Goal: Find specific page/section: Find specific page/section

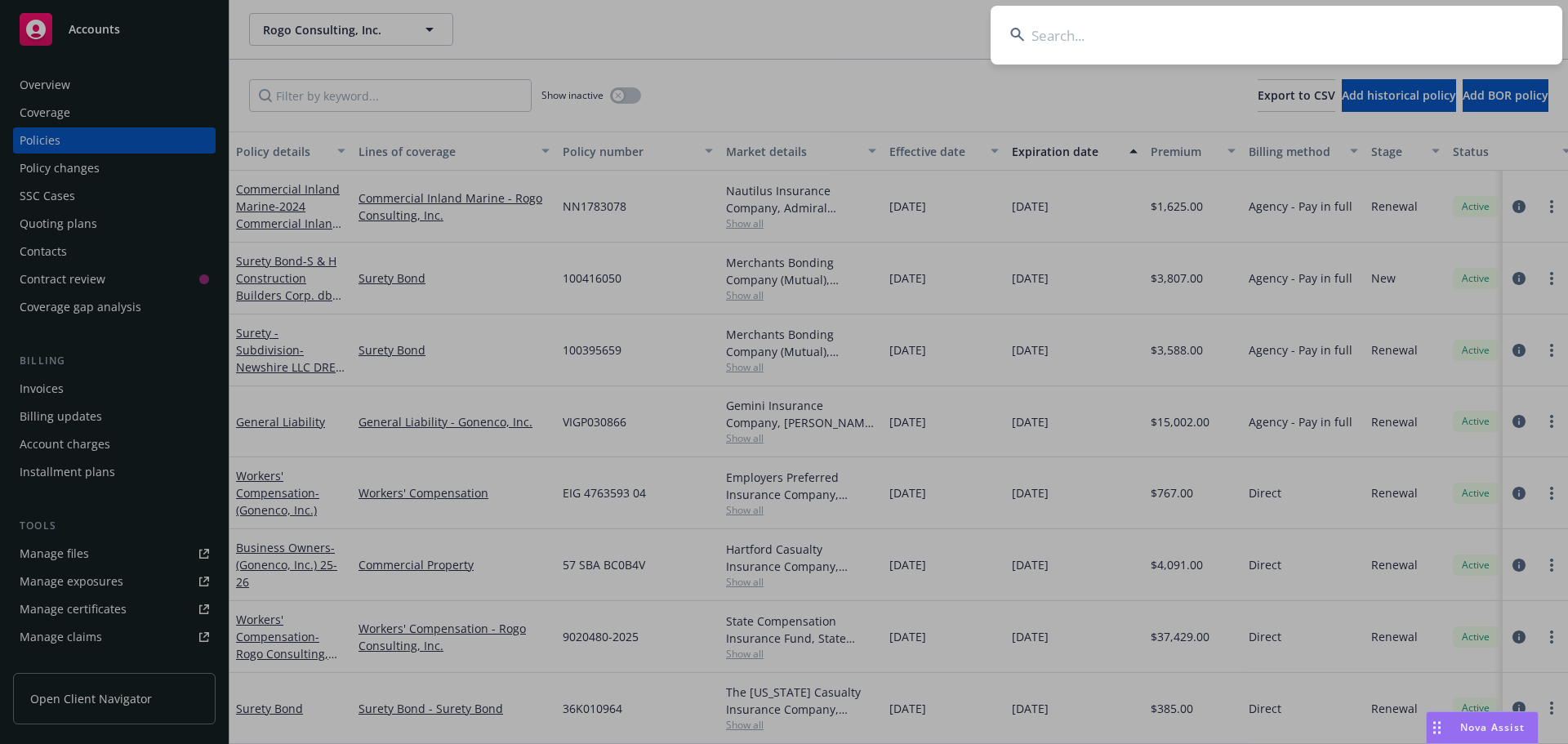
click at [1239, 35] on input at bounding box center [1277, 35] width 572 height 59
click at [1182, 41] on input at bounding box center [1277, 35] width 572 height 59
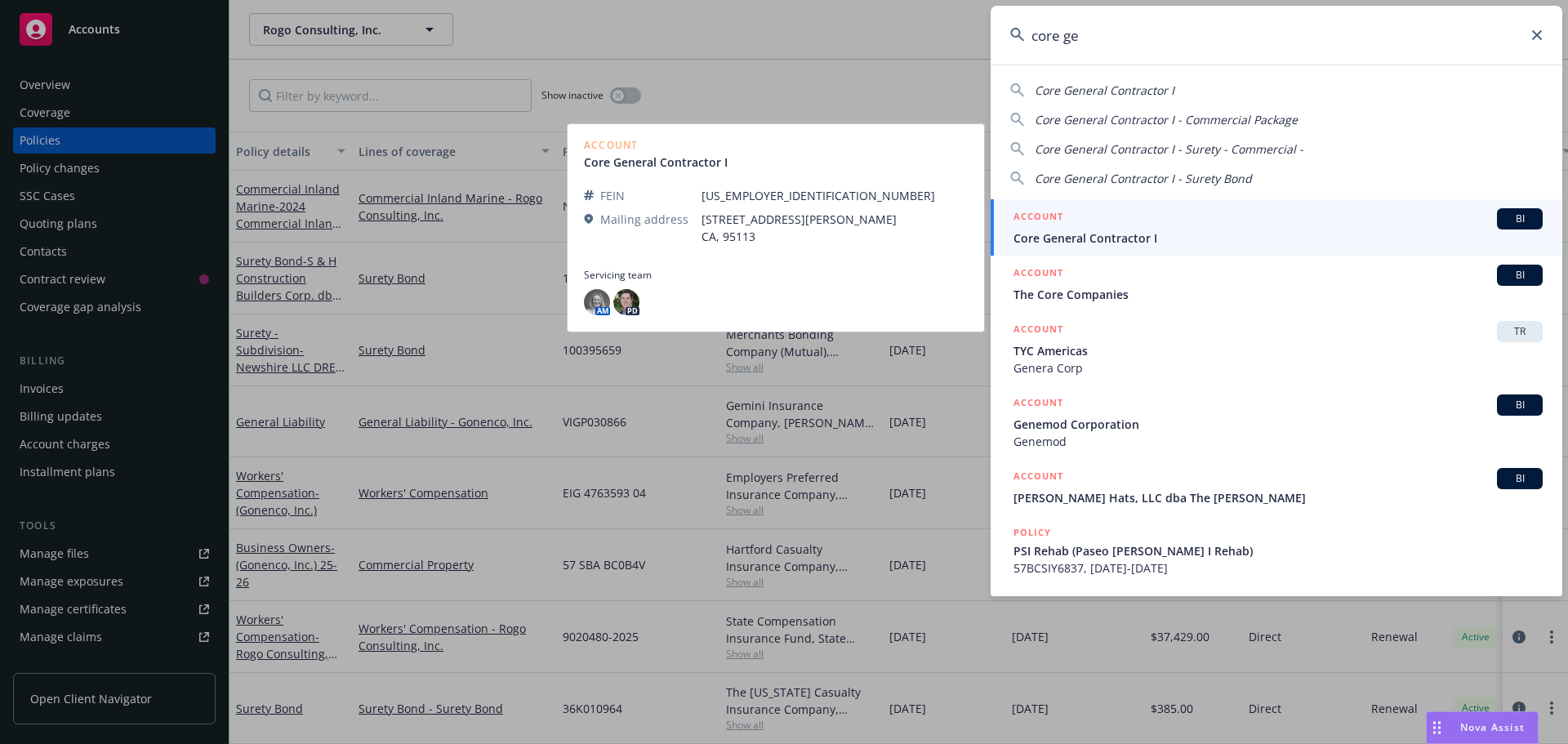
type input "core ge"
click at [1089, 238] on span "Core General Contractor I" at bounding box center [1278, 238] width 529 height 17
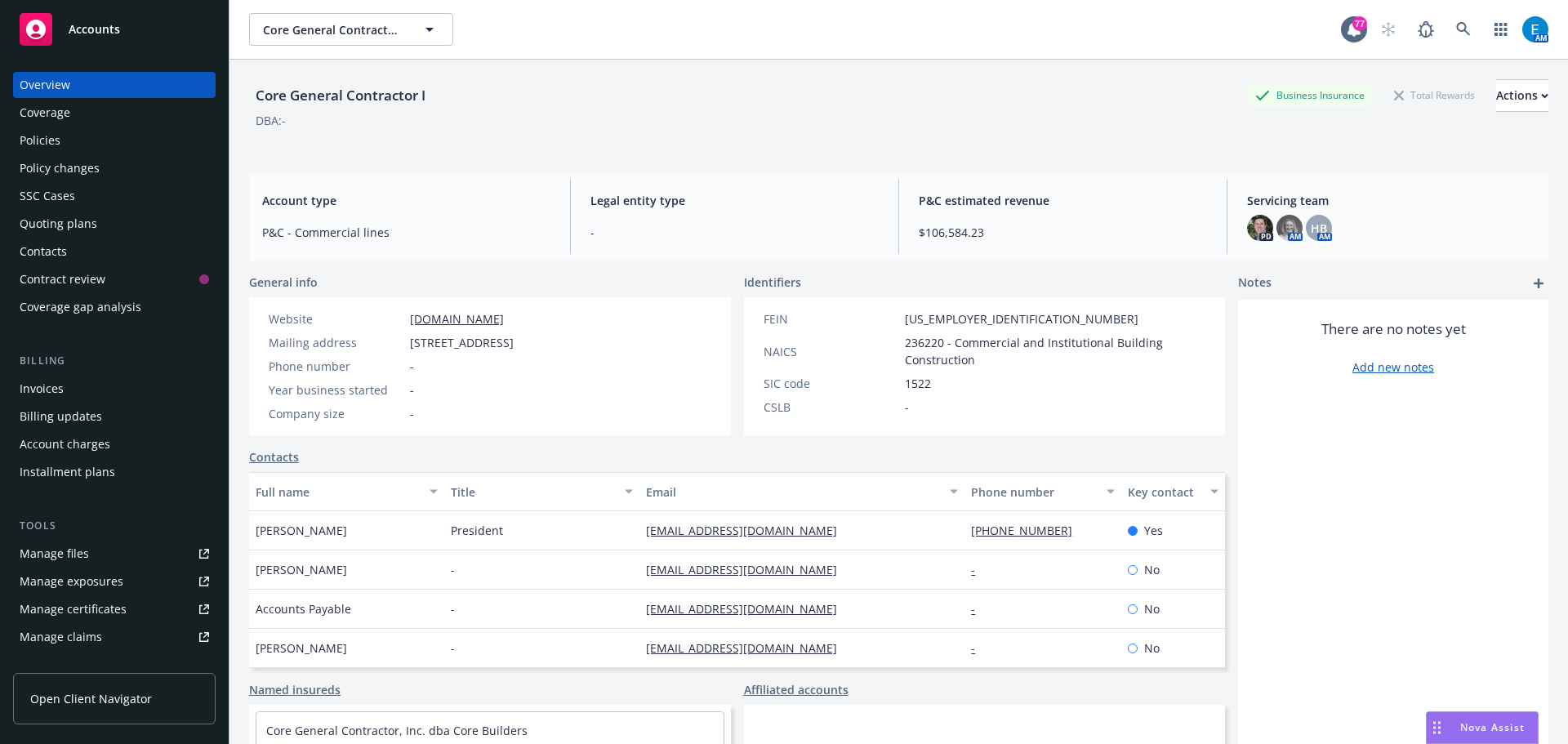
click at [47, 135] on div "Policies" at bounding box center [40, 140] width 41 height 26
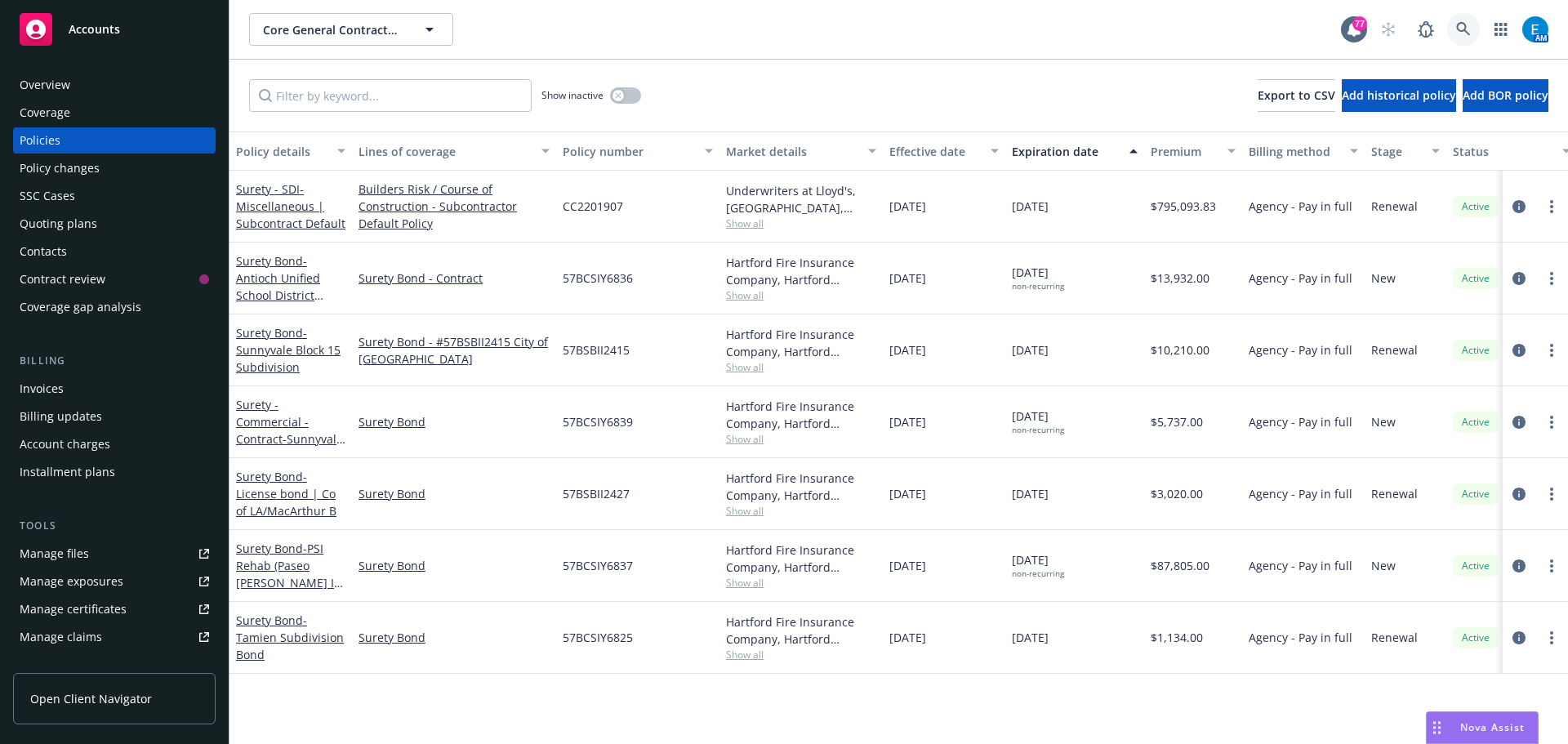
click at [1457, 27] on icon at bounding box center [1462, 29] width 13 height 13
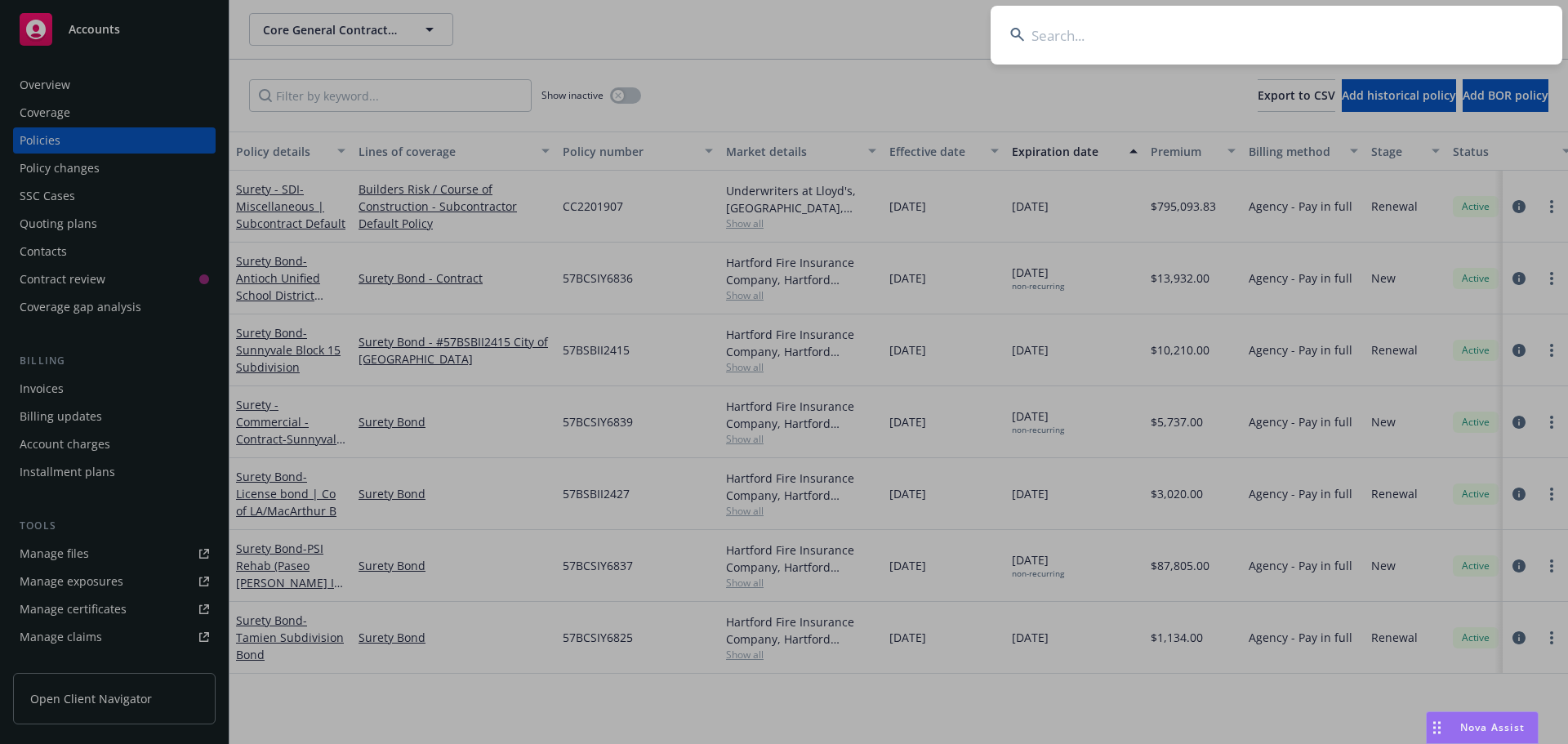
click at [1130, 30] on input at bounding box center [1277, 35] width 572 height 59
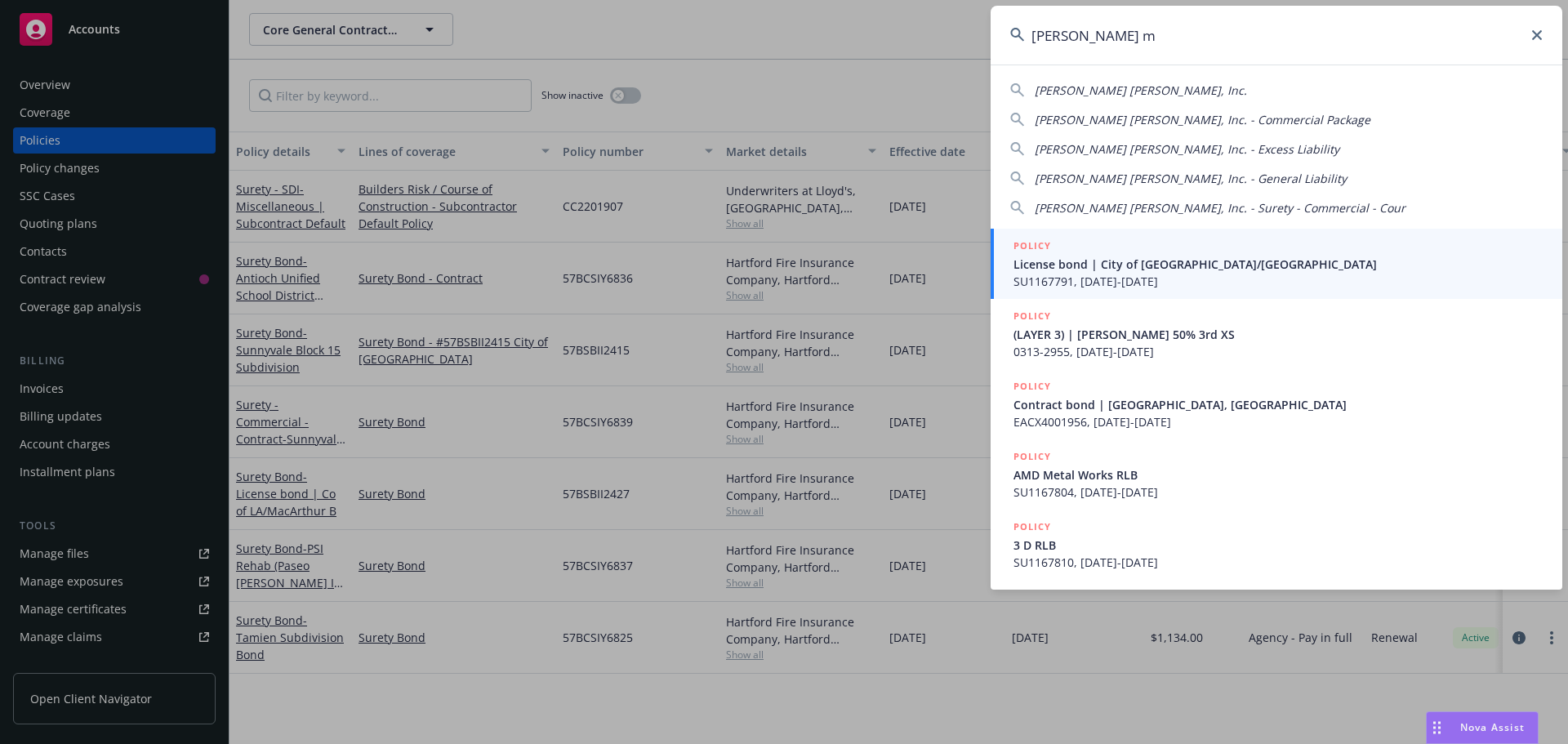
click at [1104, 94] on span "Johnstone Moyer, Inc." at bounding box center [1140, 90] width 212 height 15
type input "Johnstone Moyer, Inc."
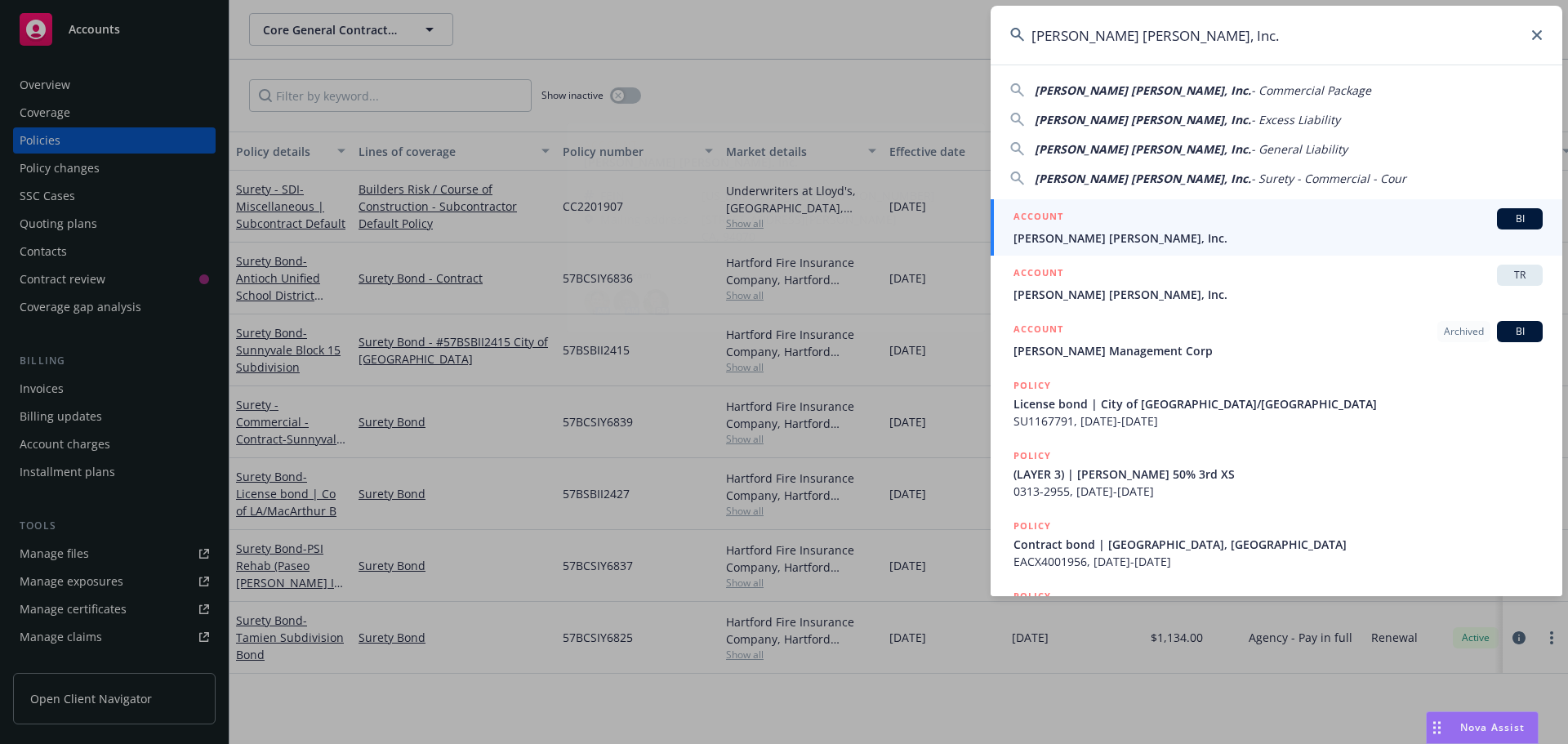
click at [1057, 238] on span "Johnstone Moyer, Inc." at bounding box center [1278, 238] width 529 height 17
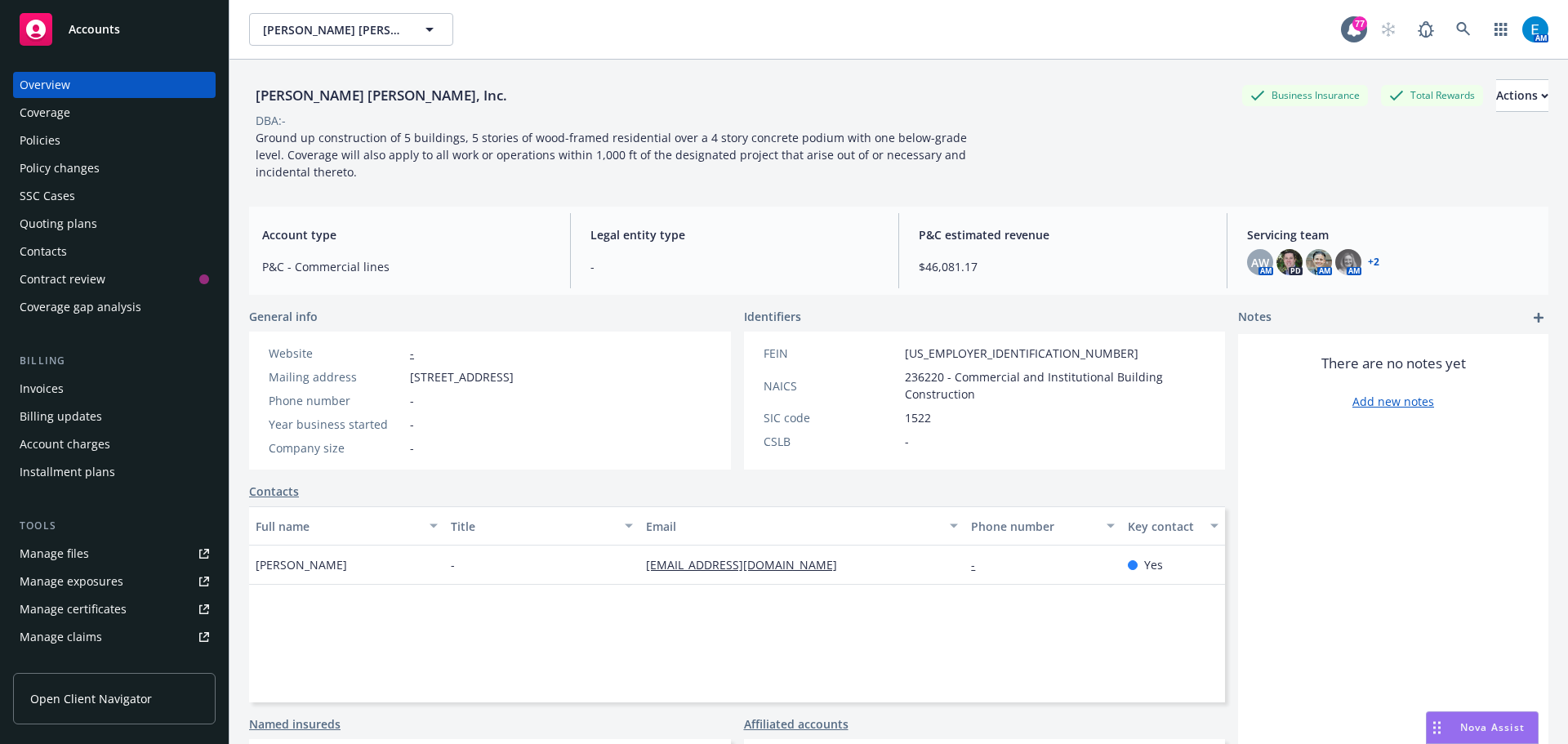
click at [42, 388] on div "Invoices" at bounding box center [41, 388] width 44 height 26
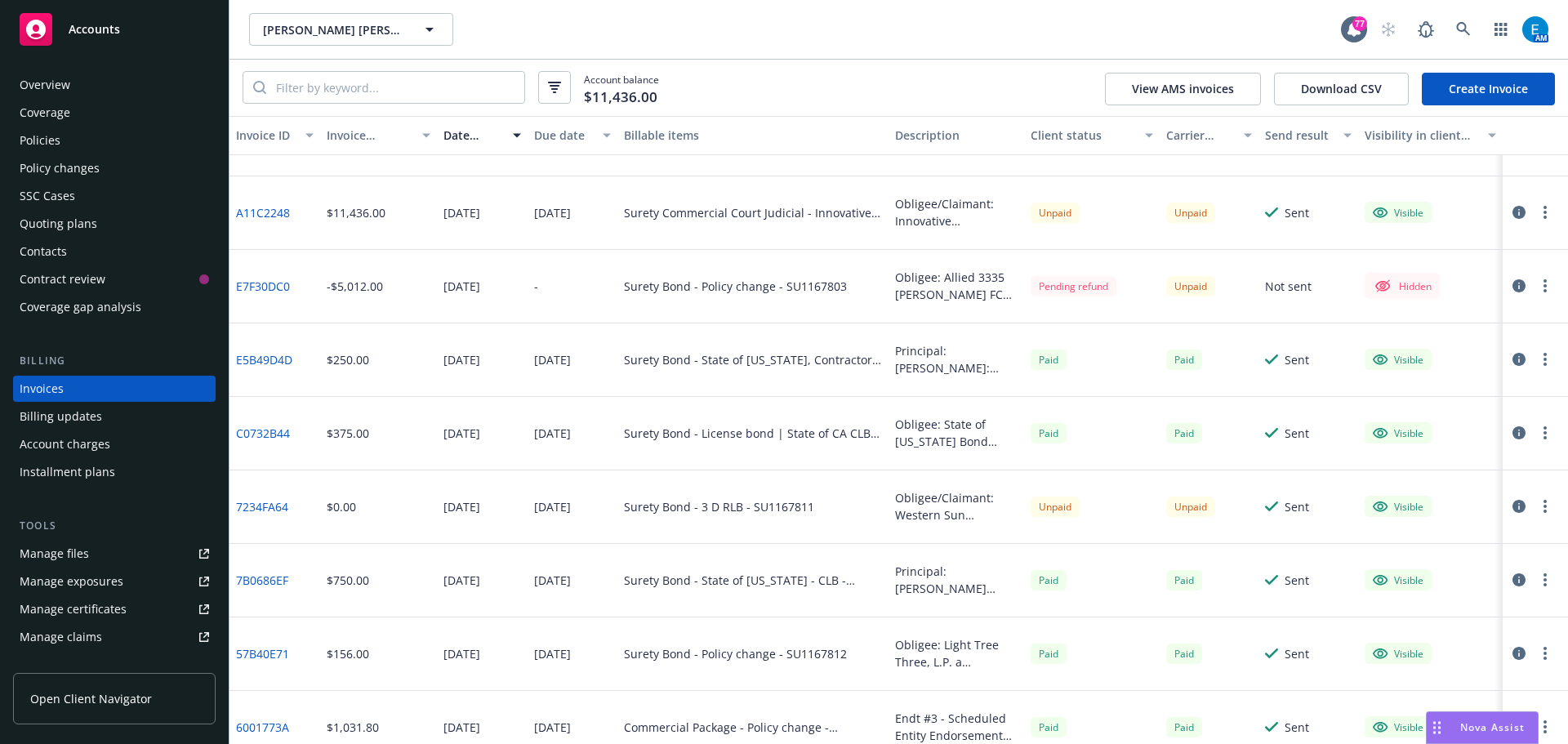
scroll to position [82, 0]
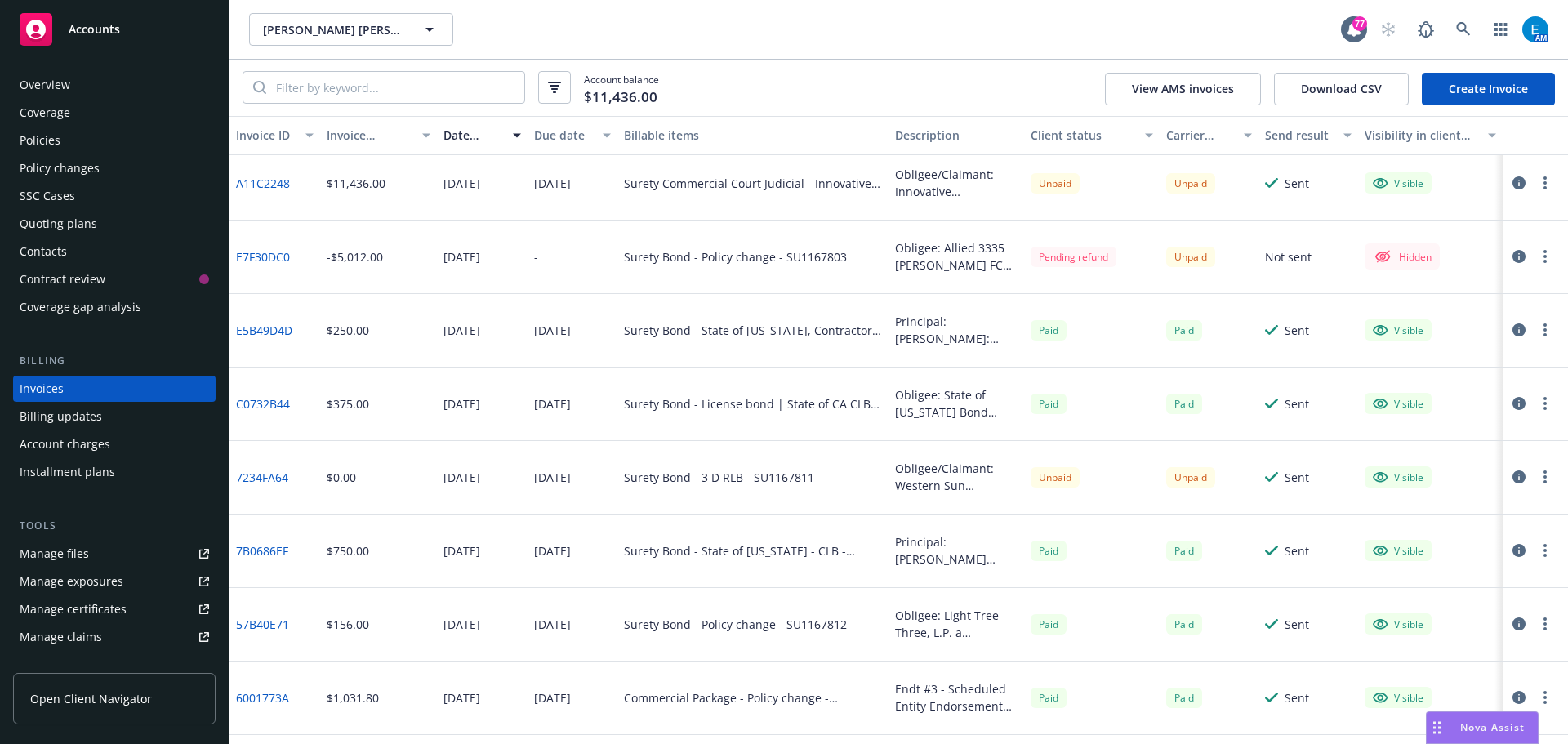
click at [270, 255] on link "E7F30DC0" at bounding box center [263, 256] width 54 height 17
click at [256, 258] on link "E7F30DC0" at bounding box center [263, 256] width 54 height 17
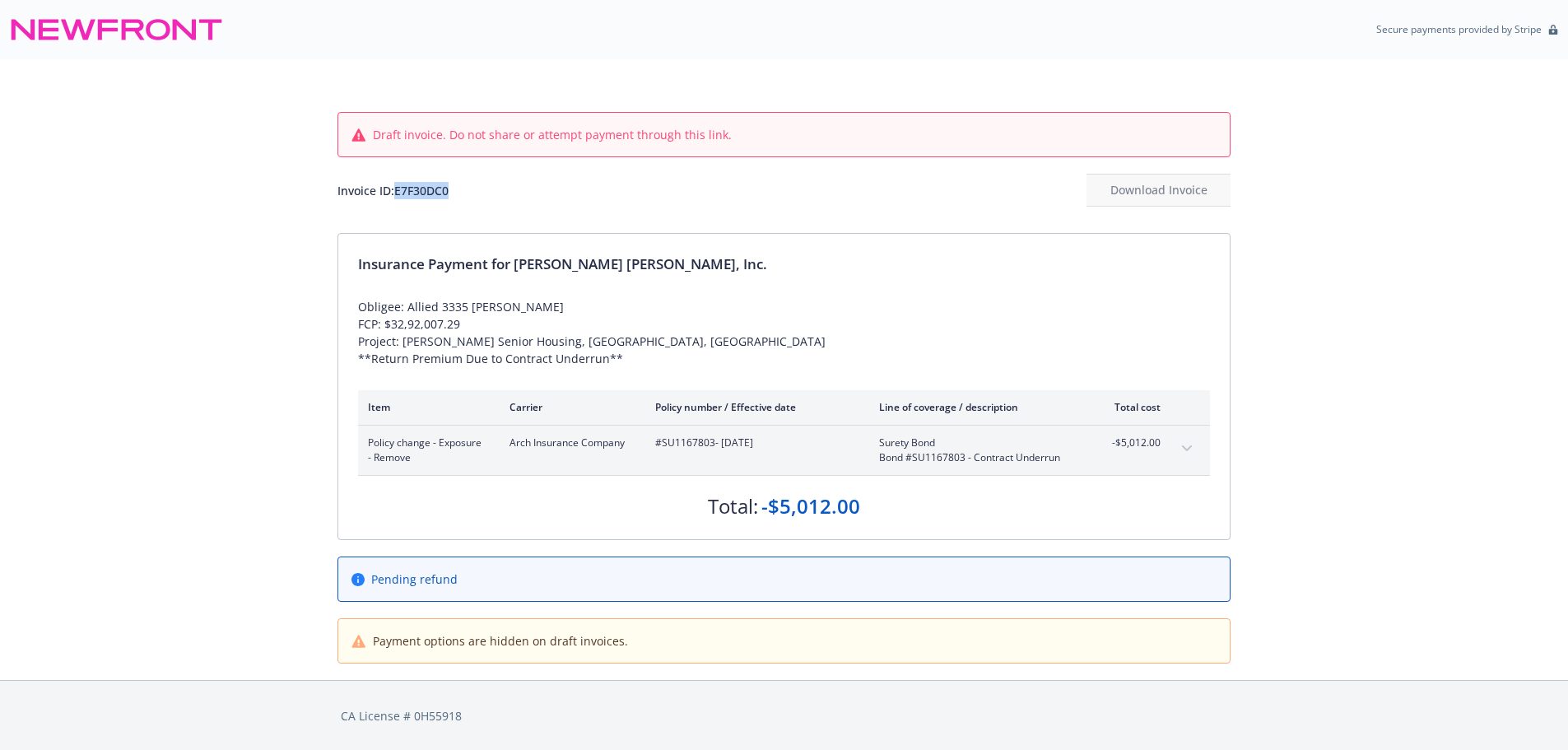
drag, startPoint x: 398, startPoint y: 191, endPoint x: 450, endPoint y: 197, distance: 52.3
click at [448, 197] on div "Invoice ID: E7F30DC0" at bounding box center [392, 190] width 111 height 17
copy div "E7F30DC0"
